Goal: Check status: Check status

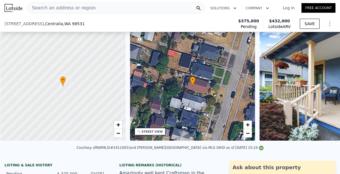
scroll to position [95, 0]
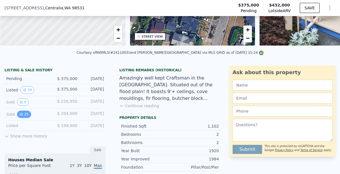
click at [18, 115] on button "25" at bounding box center [24, 114] width 14 height 7
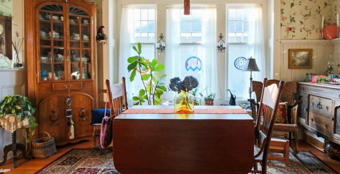
scroll to position [0, 0]
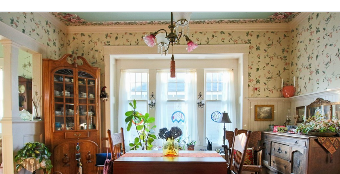
click at [95, 28] on img at bounding box center [128, 74] width 163 height 109
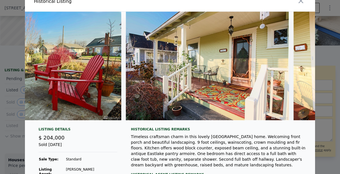
scroll to position [0, 0]
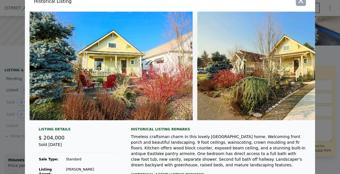
click at [301, 5] on button "button" at bounding box center [300, 1] width 10 height 10
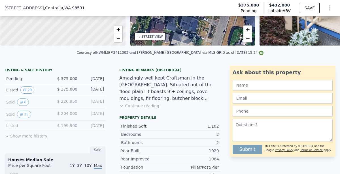
click at [121, 106] on icon at bounding box center [121, 106] width 5 height 5
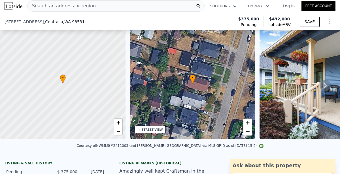
scroll to position [142, 0]
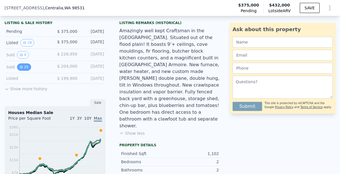
click at [25, 68] on button "25" at bounding box center [24, 66] width 14 height 7
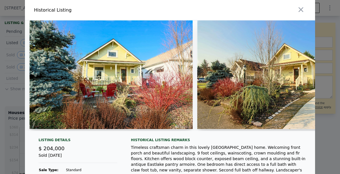
scroll to position [63, 0]
